Goal: Check status: Check status

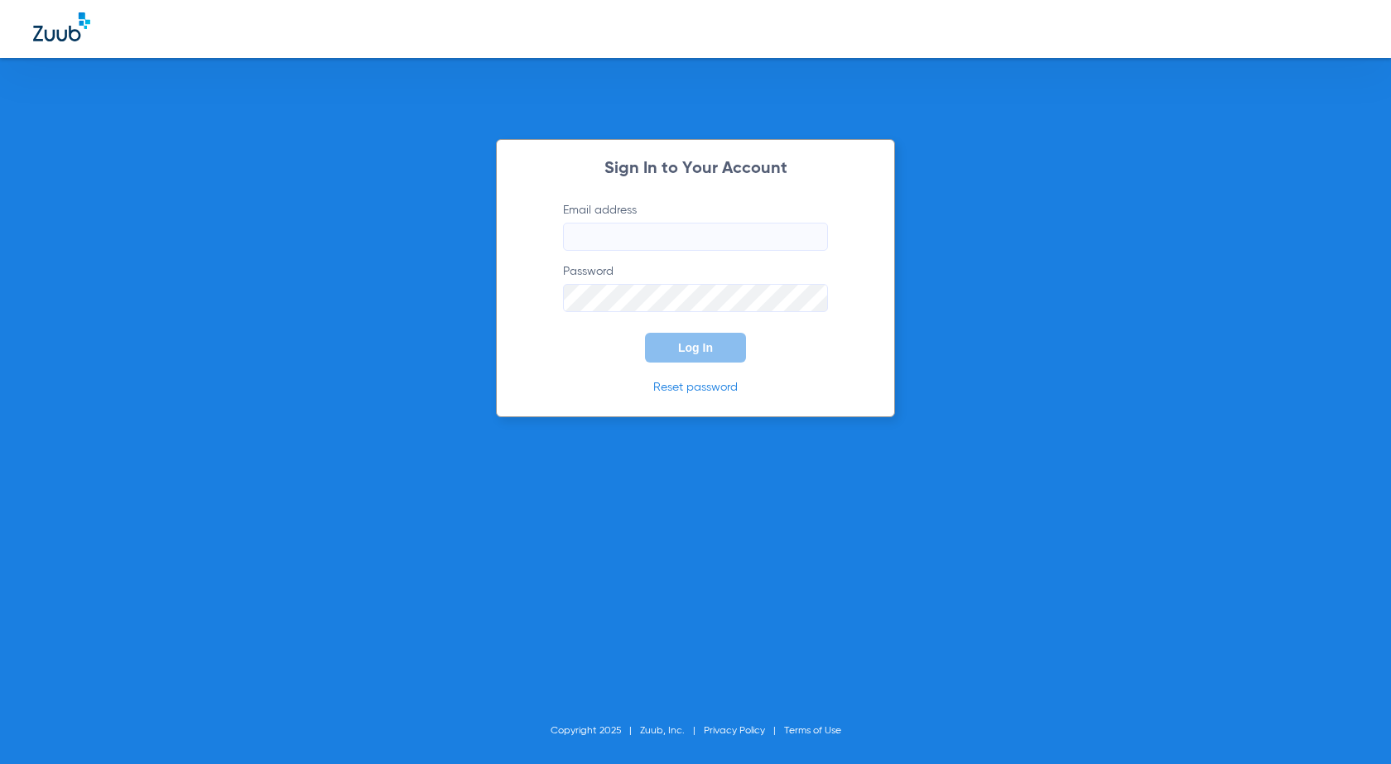
type input "[EMAIL_ADDRESS][DOMAIN_NAME]"
click at [681, 349] on span "Log In" at bounding box center [695, 347] width 35 height 13
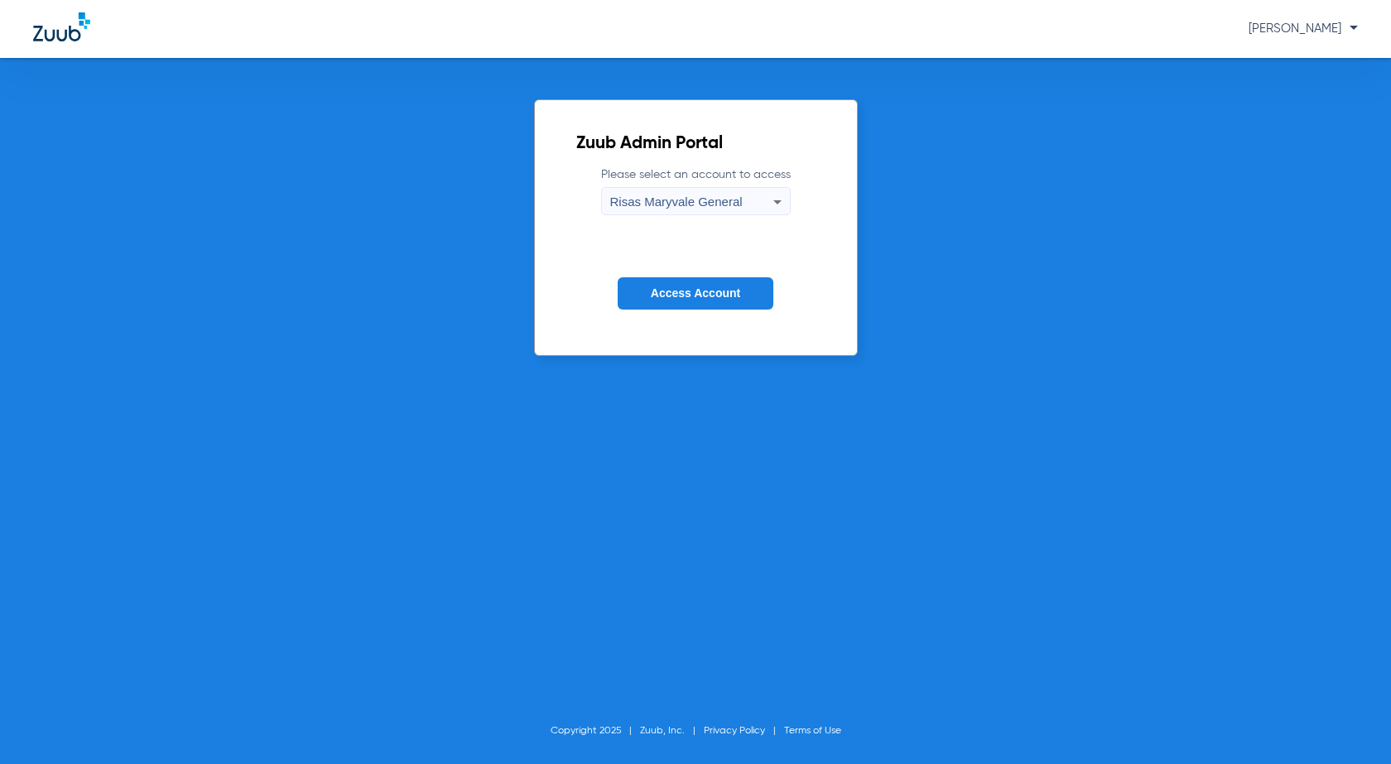
click at [749, 297] on button "Access Account" at bounding box center [696, 293] width 156 height 32
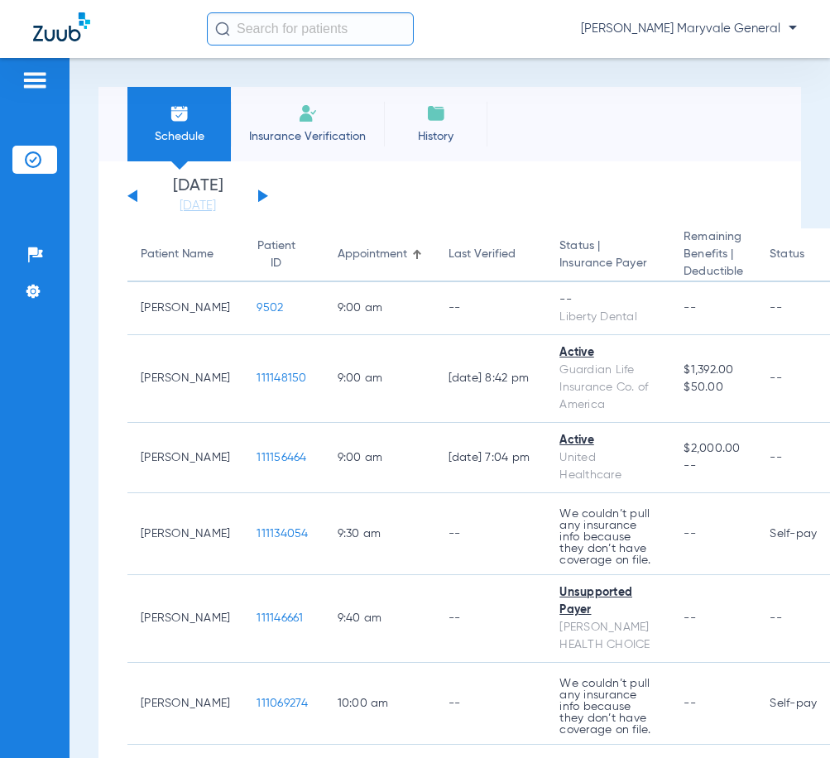
click at [262, 22] on input "text" at bounding box center [310, 28] width 207 height 33
click at [262, 26] on input "text" at bounding box center [310, 28] width 207 height 33
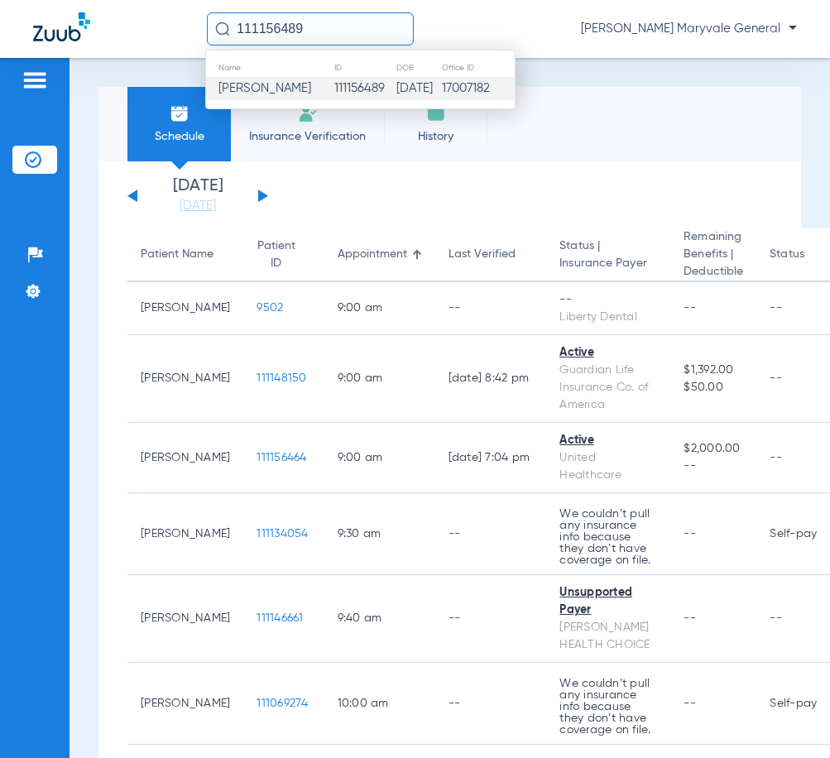
type input "111156489"
click at [296, 85] on span "[PERSON_NAME]" at bounding box center [265, 88] width 93 height 12
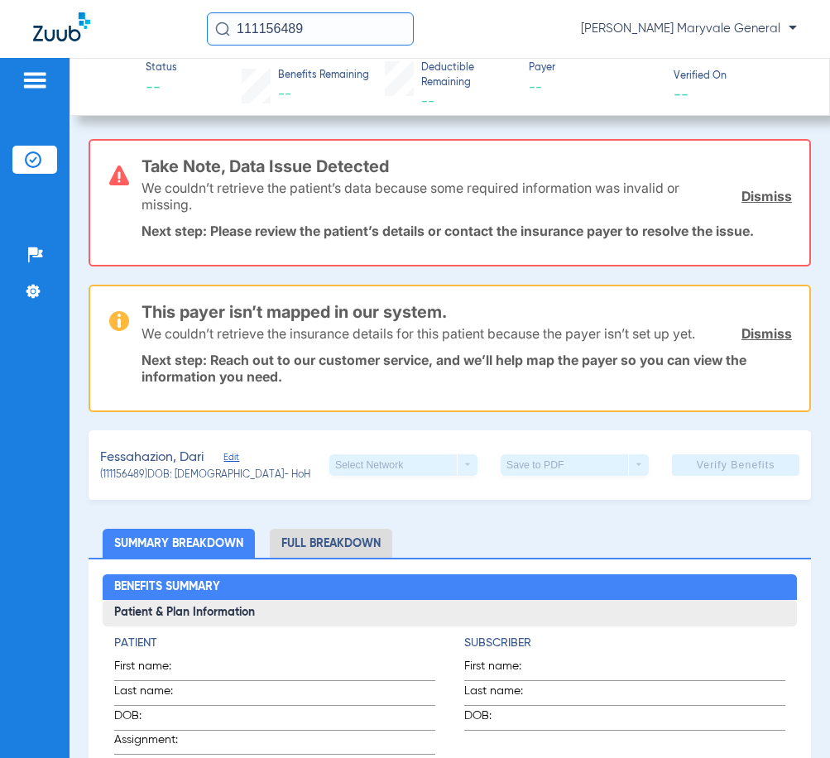
click at [762, 197] on link "Dismiss" at bounding box center [767, 196] width 51 height 17
